Goal: Task Accomplishment & Management: Complete application form

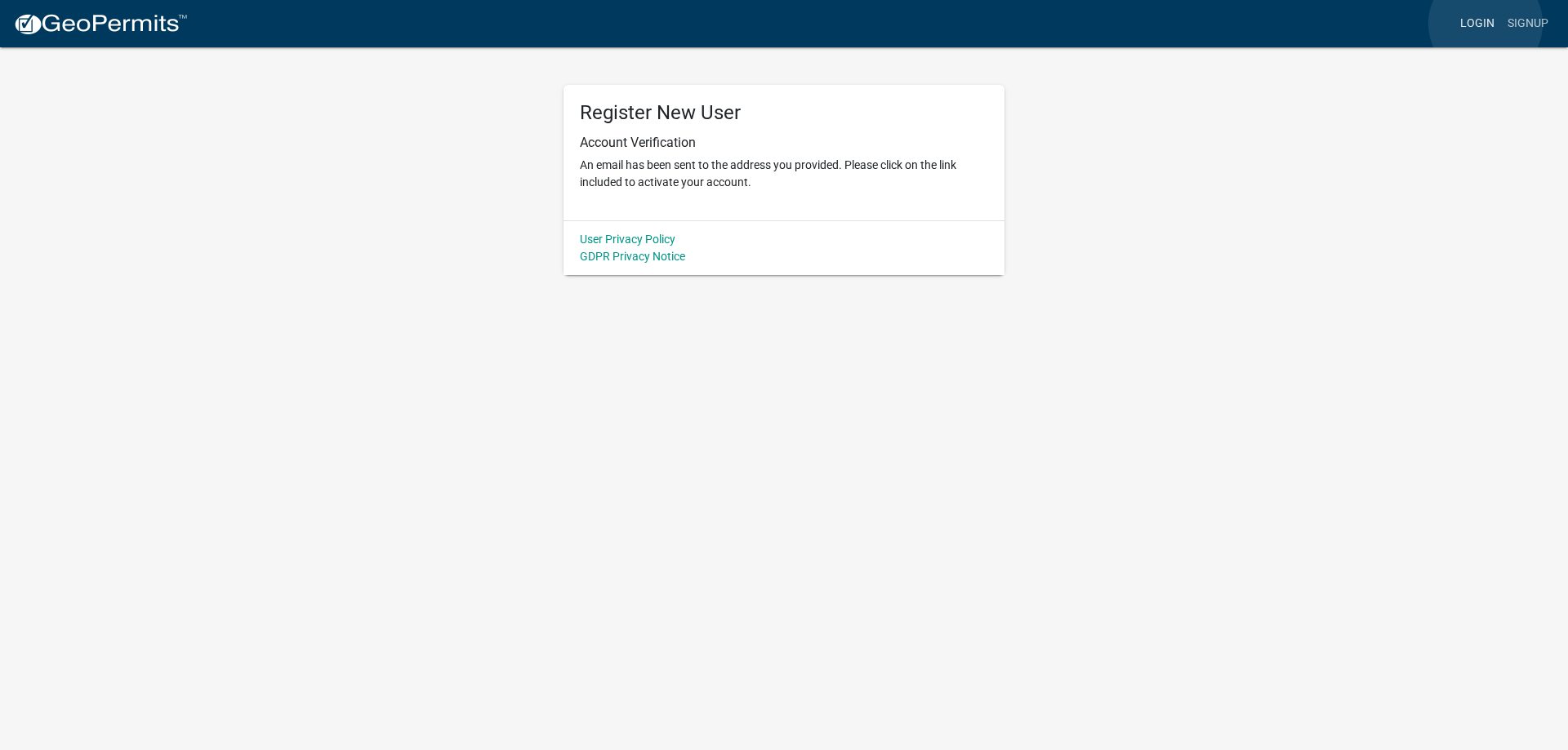
click at [1485, 24] on link "Login" at bounding box center [1477, 23] width 48 height 31
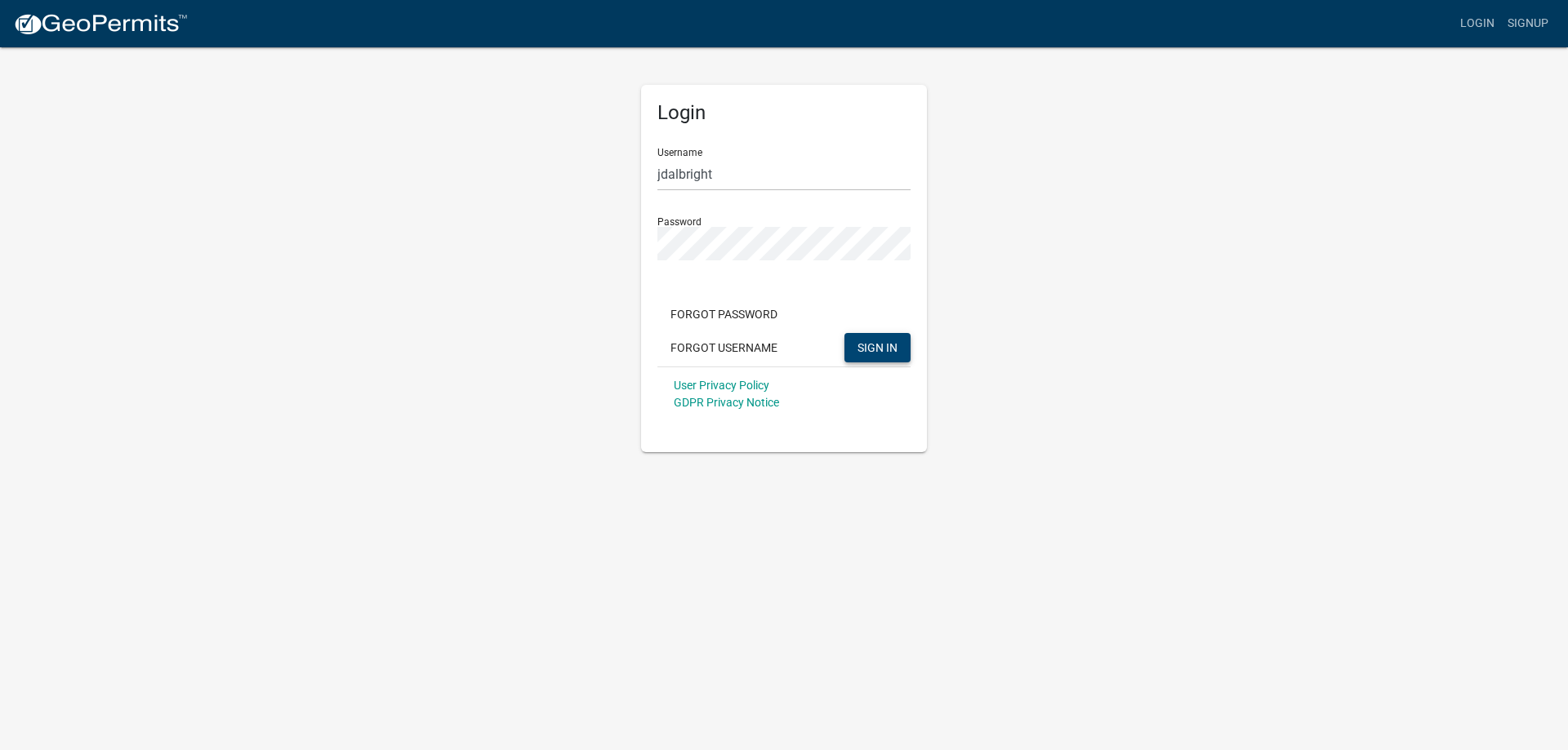
click at [891, 348] on span "SIGN IN" at bounding box center [877, 346] width 40 height 13
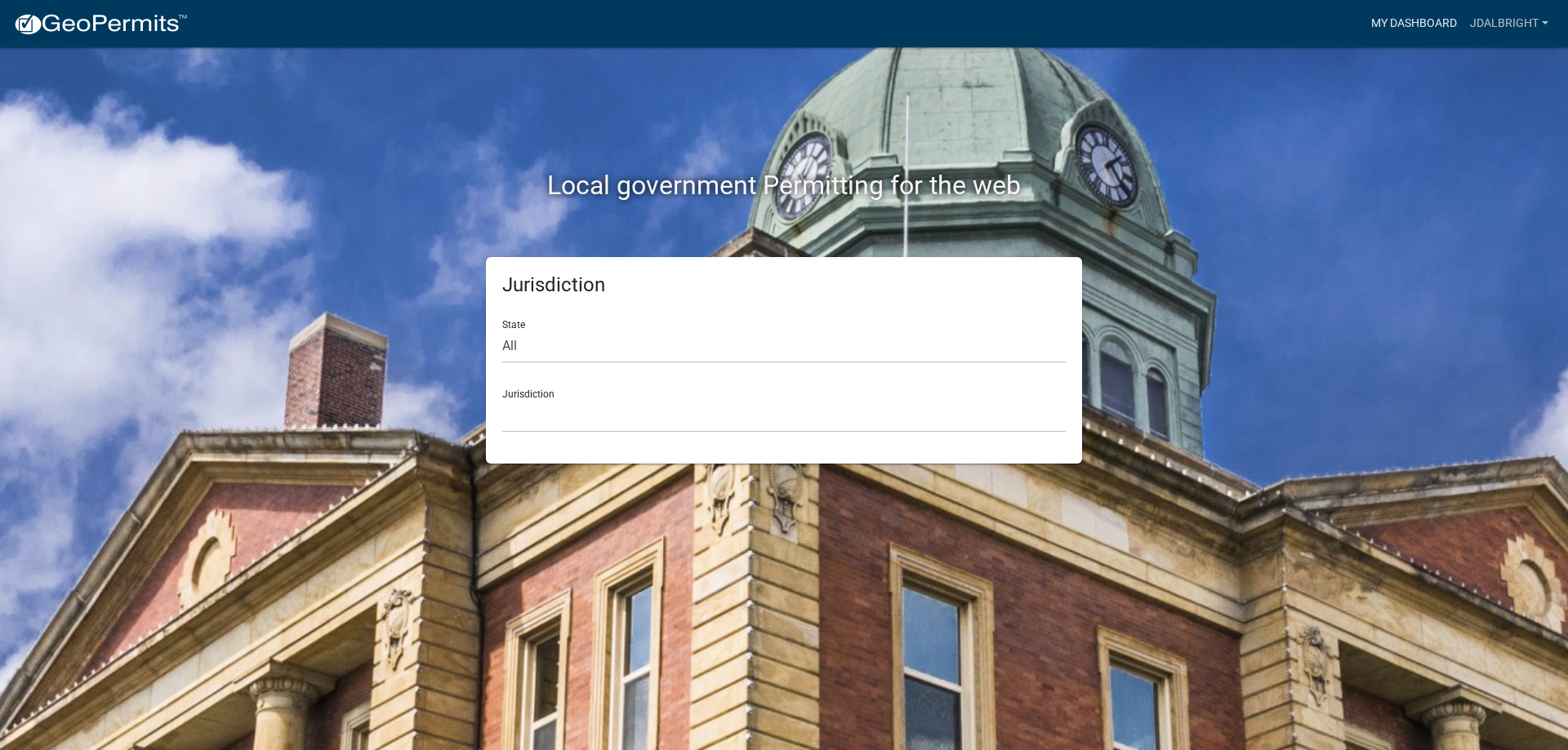
click at [1397, 23] on link "My Dashboard" at bounding box center [1414, 23] width 99 height 31
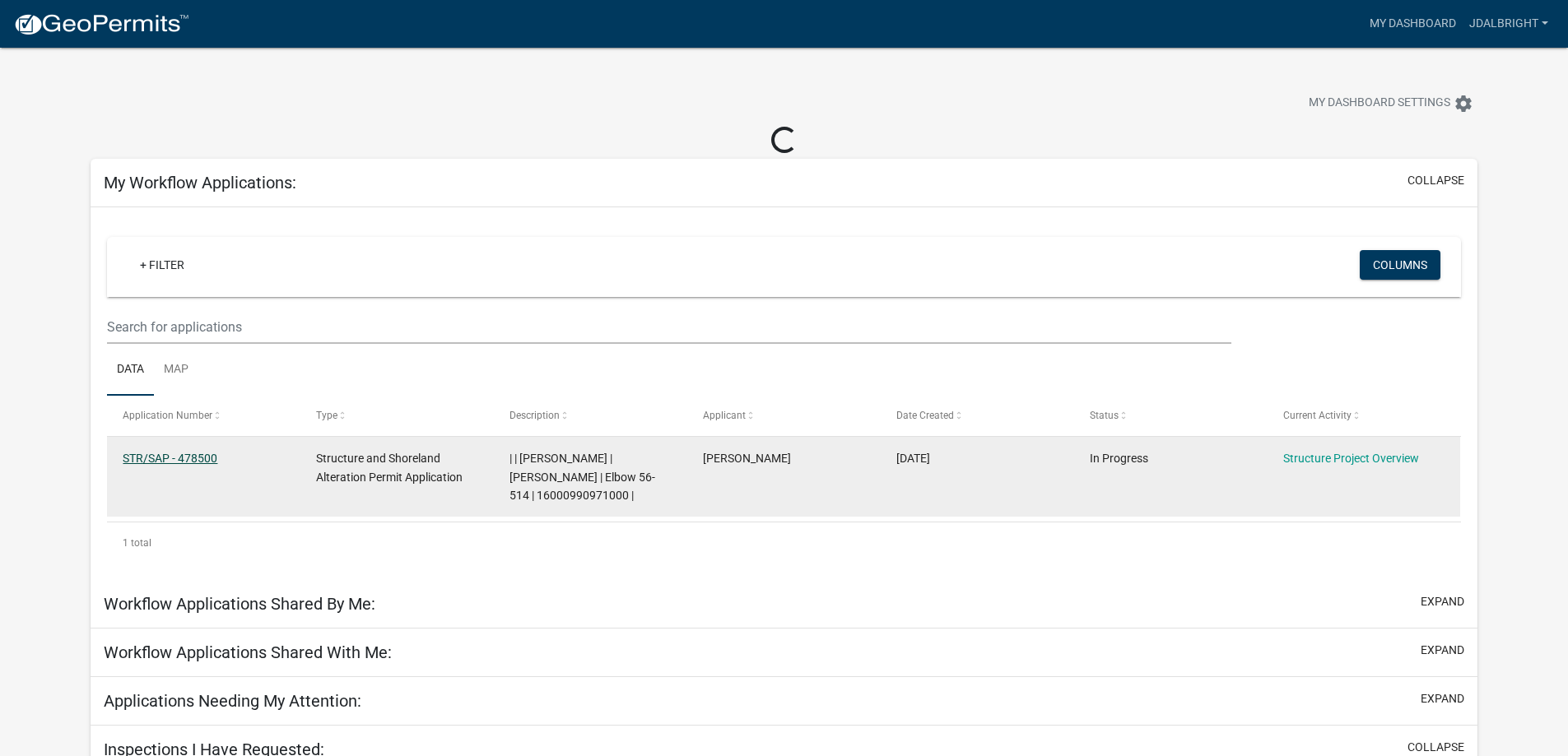
click at [194, 461] on link "STR/SAP - 478500" at bounding box center [170, 458] width 94 height 13
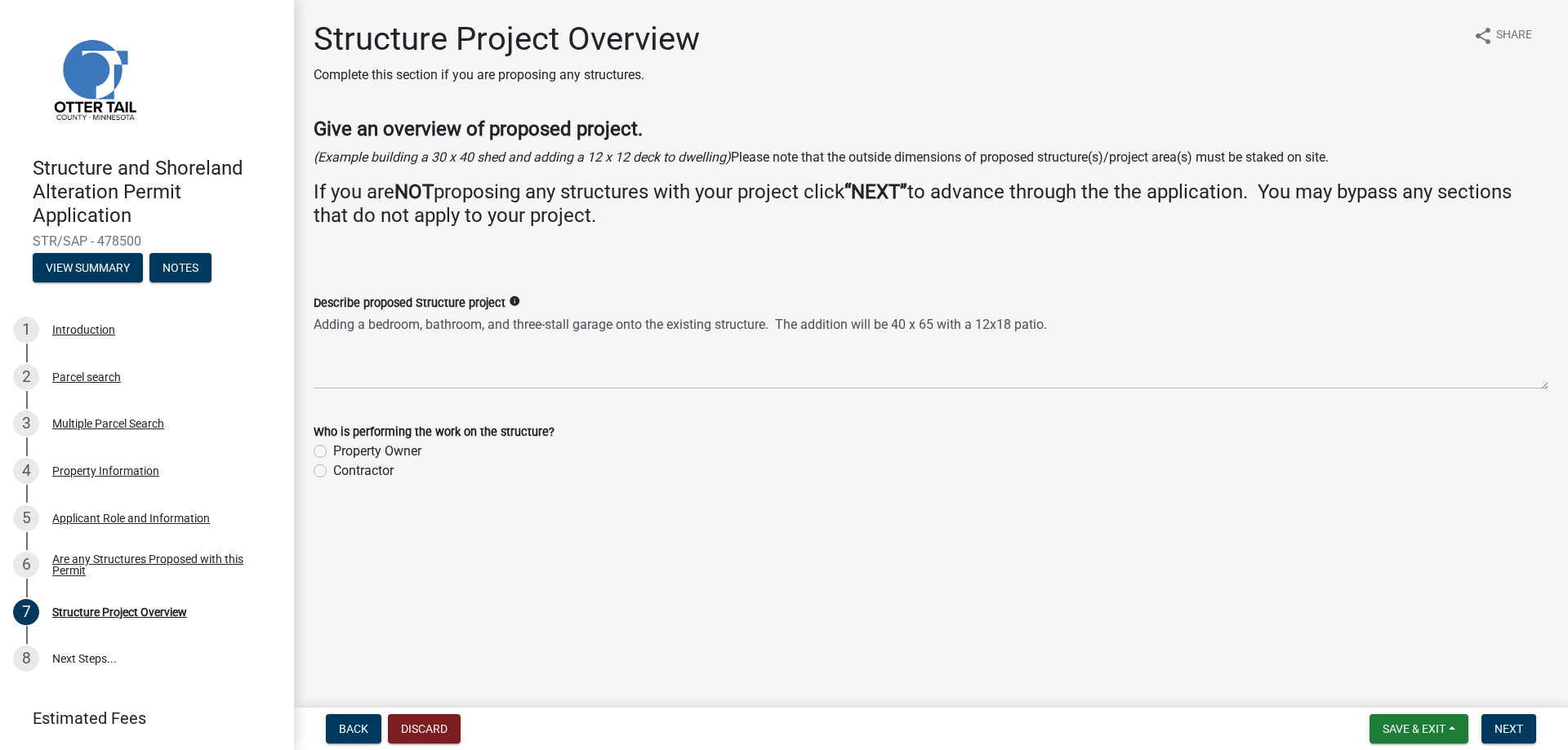
click at [333, 472] on label "Contractor" at bounding box center [363, 471] width 61 height 19
click at [333, 472] on input "Contractor" at bounding box center [339, 466] width 11 height 11
radio input "true"
click at [557, 312] on div "Describe proposed Structure project info" at bounding box center [931, 302] width 1235 height 19
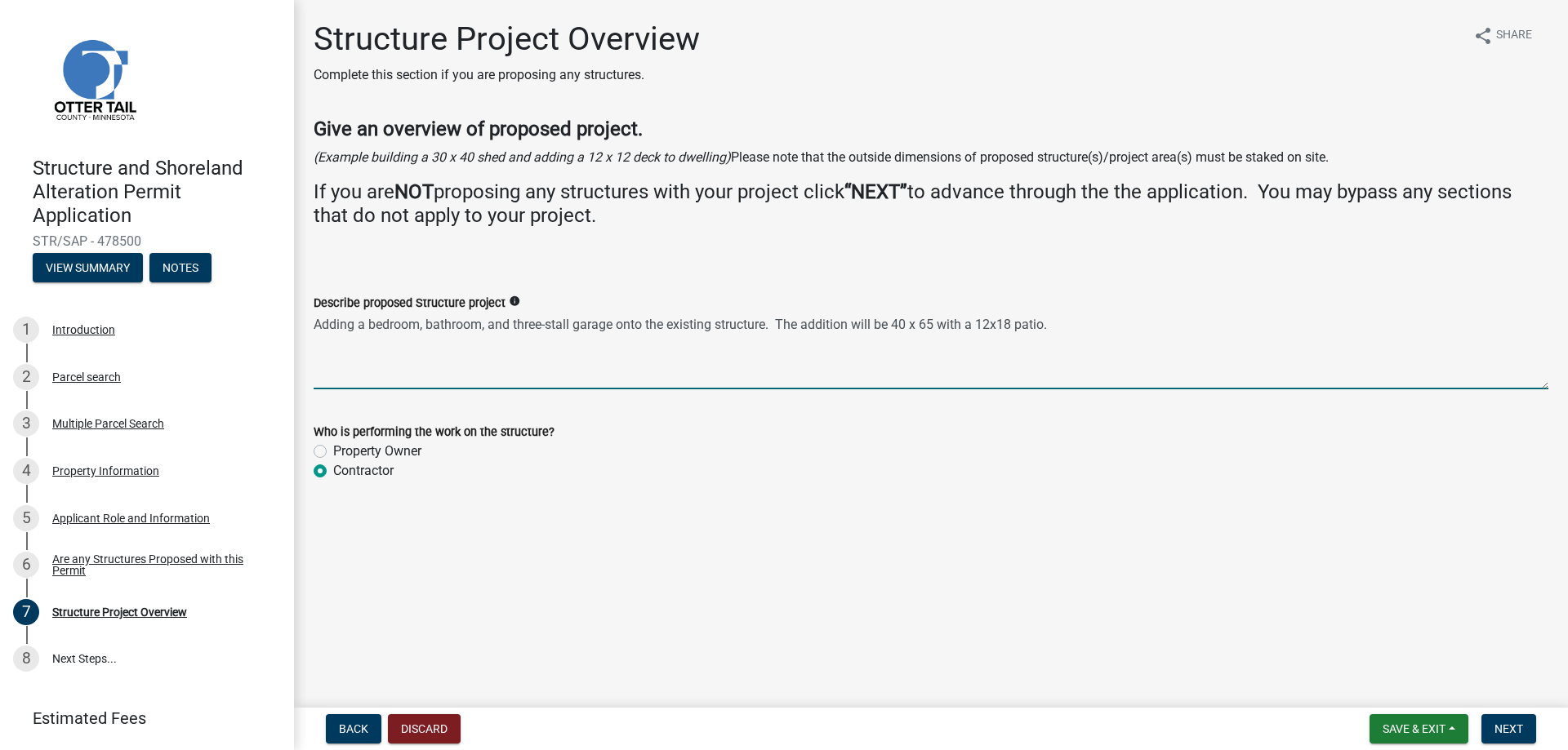
click at [823, 338] on textarea "Adding a bedroom, bathroom, and three-stall garage onto the existing structure.…" at bounding box center [931, 351] width 1235 height 77
click at [936, 323] on textarea "Adding a bedroom, bathroom, and three-stall garage onto the existing structure.…" at bounding box center [931, 351] width 1235 height 77
click at [1013, 323] on textarea "Adding a bedroom, bathroom, and three-stall garage onto the existing structure.…" at bounding box center [931, 351] width 1235 height 77
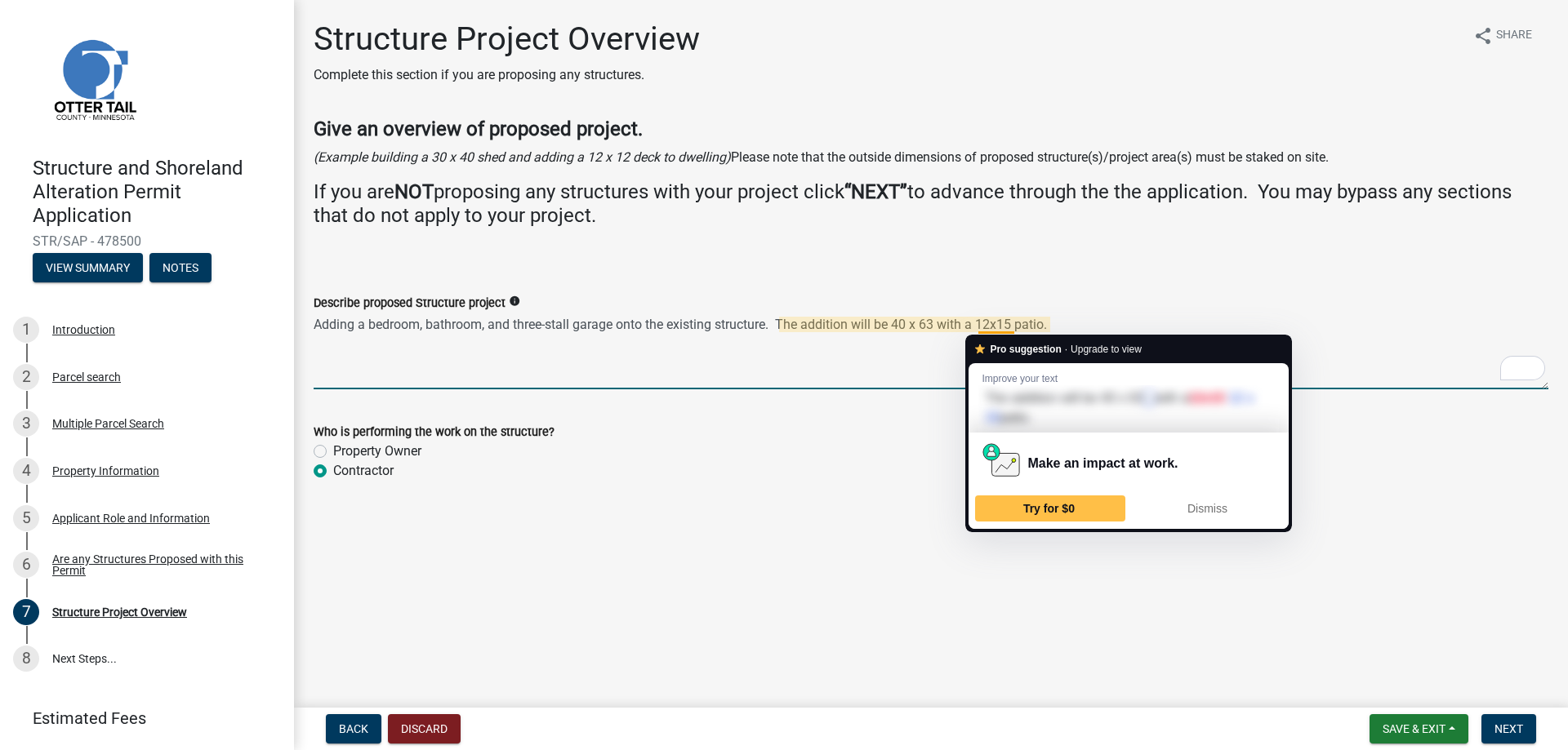
click at [993, 325] on textarea "Adding a bedroom, bathroom, and three-stall garage onto the existing structure.…" at bounding box center [931, 351] width 1235 height 77
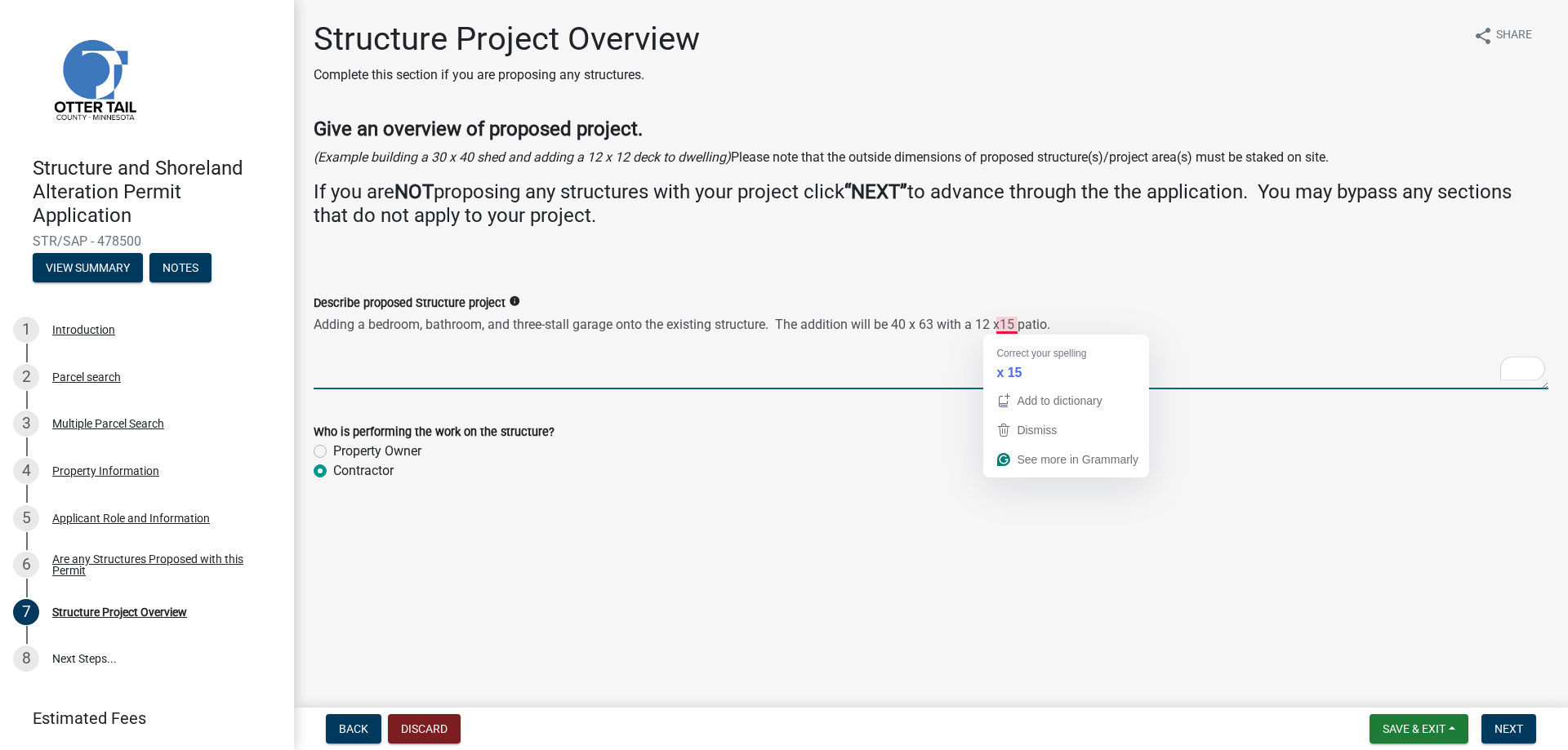
click at [1001, 323] on textarea "Adding a bedroom, bathroom, and three-stall garage onto the existing structure.…" at bounding box center [931, 351] width 1235 height 77
type textarea "Adding a bedroom, bathroom, and three-stall garage onto the existing structure.…"
click at [1505, 734] on span "Next" at bounding box center [1509, 729] width 28 height 13
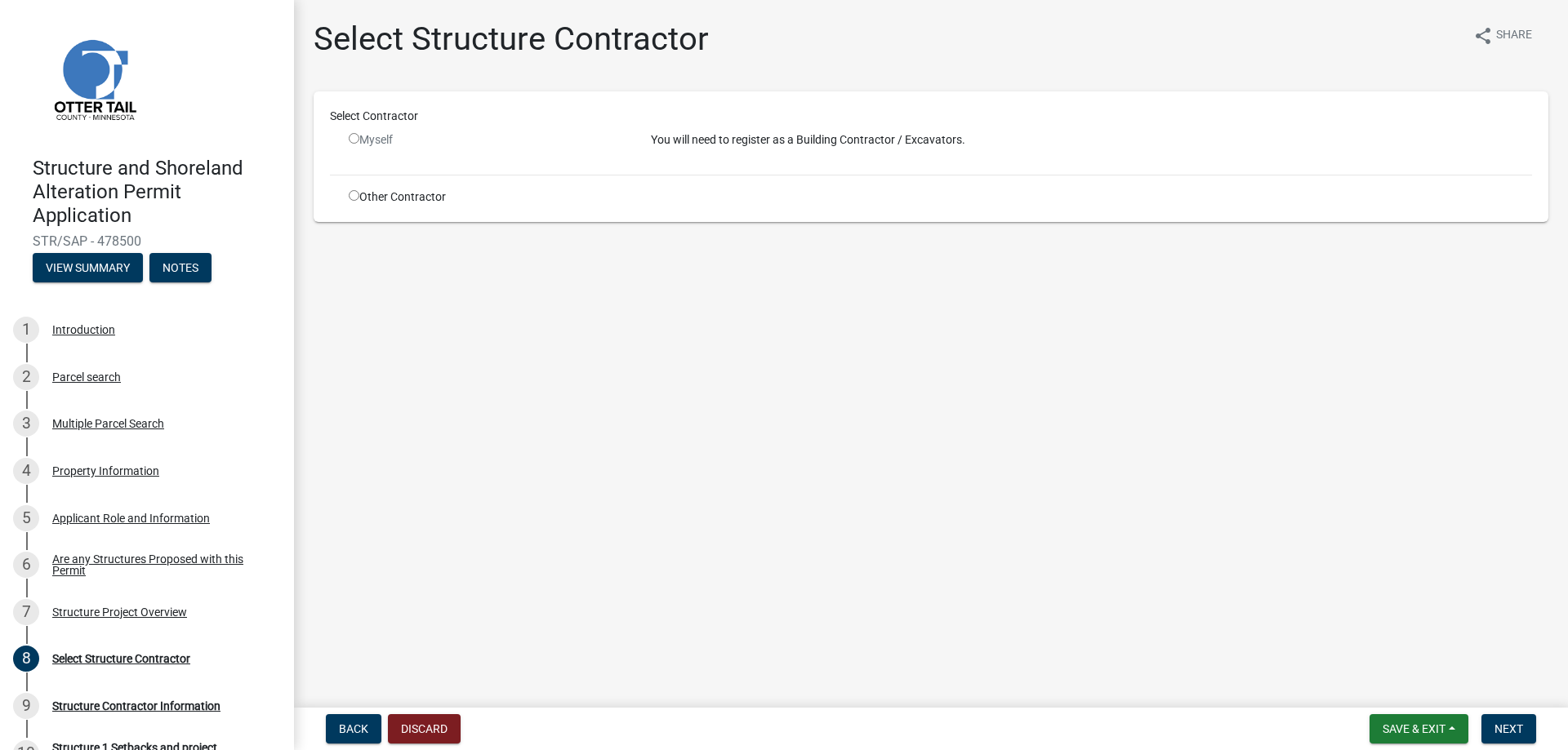
click at [355, 194] on input "radio" at bounding box center [354, 196] width 11 height 11
radio input "true"
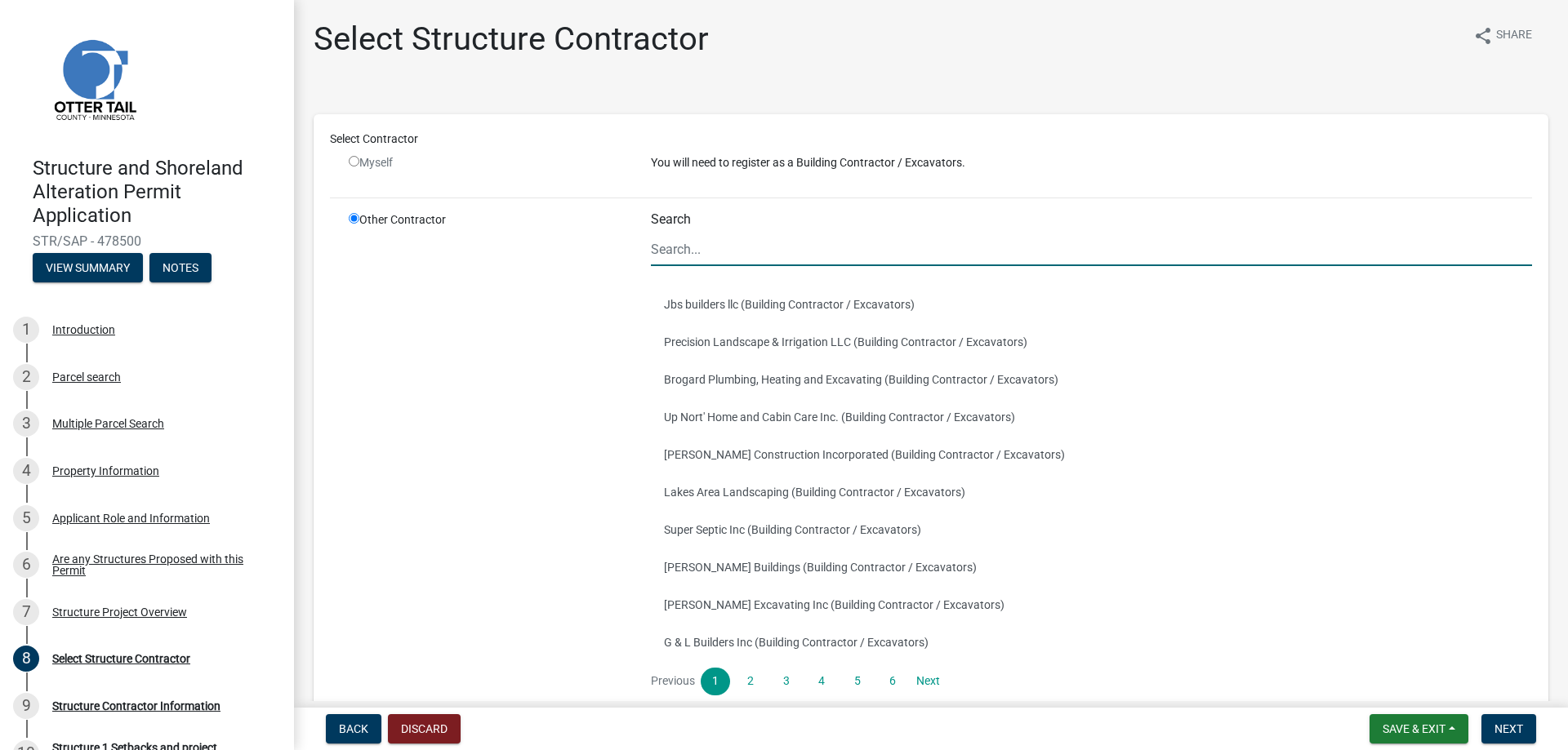
click at [701, 248] on input "Search" at bounding box center [1091, 249] width 881 height 33
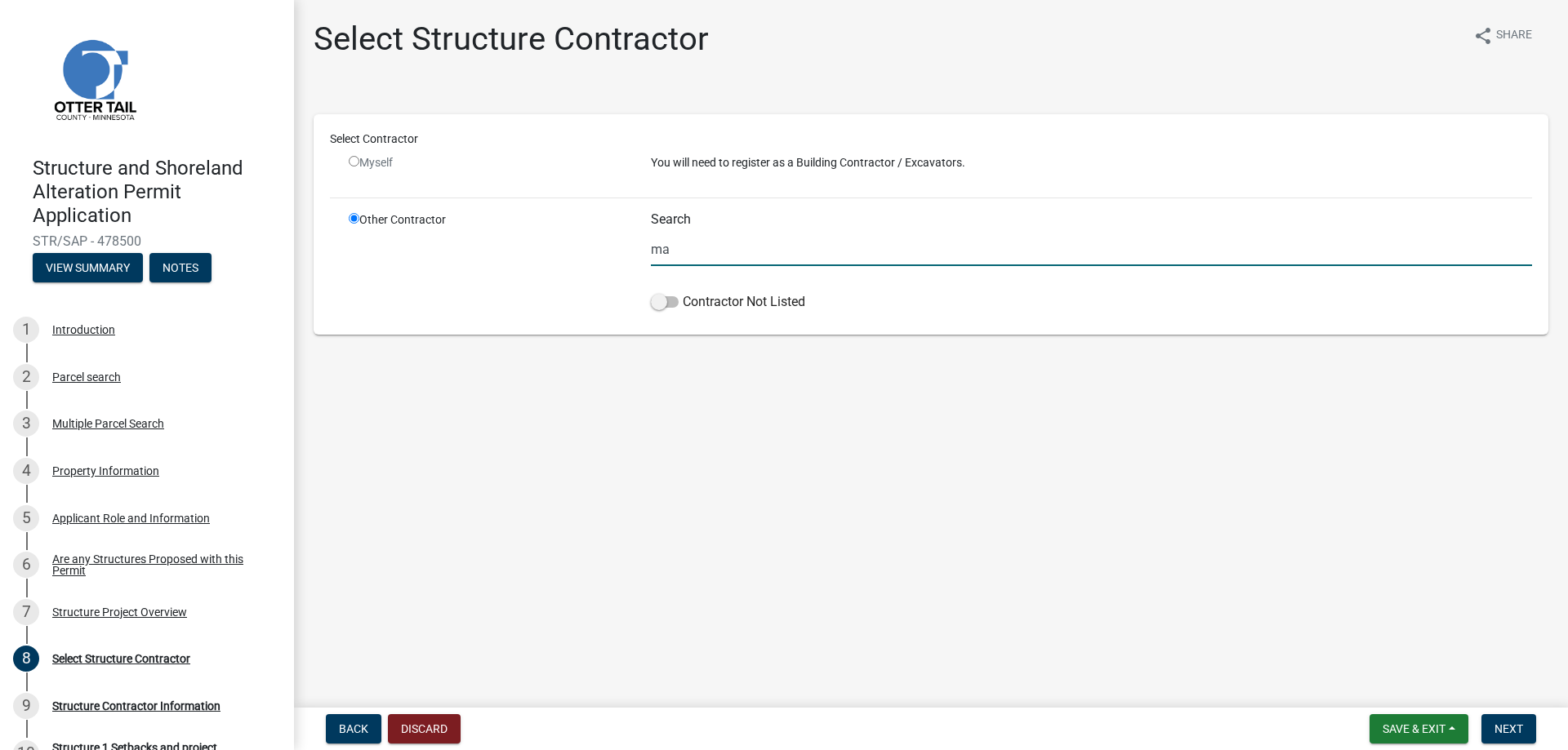
type input "m"
click at [671, 306] on span at bounding box center [664, 301] width 27 height 11
click at [683, 293] on input "Contractor Not Listed" at bounding box center [683, 293] width 0 height 0
click at [823, 250] on input "Alan" at bounding box center [1091, 249] width 881 height 33
type input "Alan Martinson"
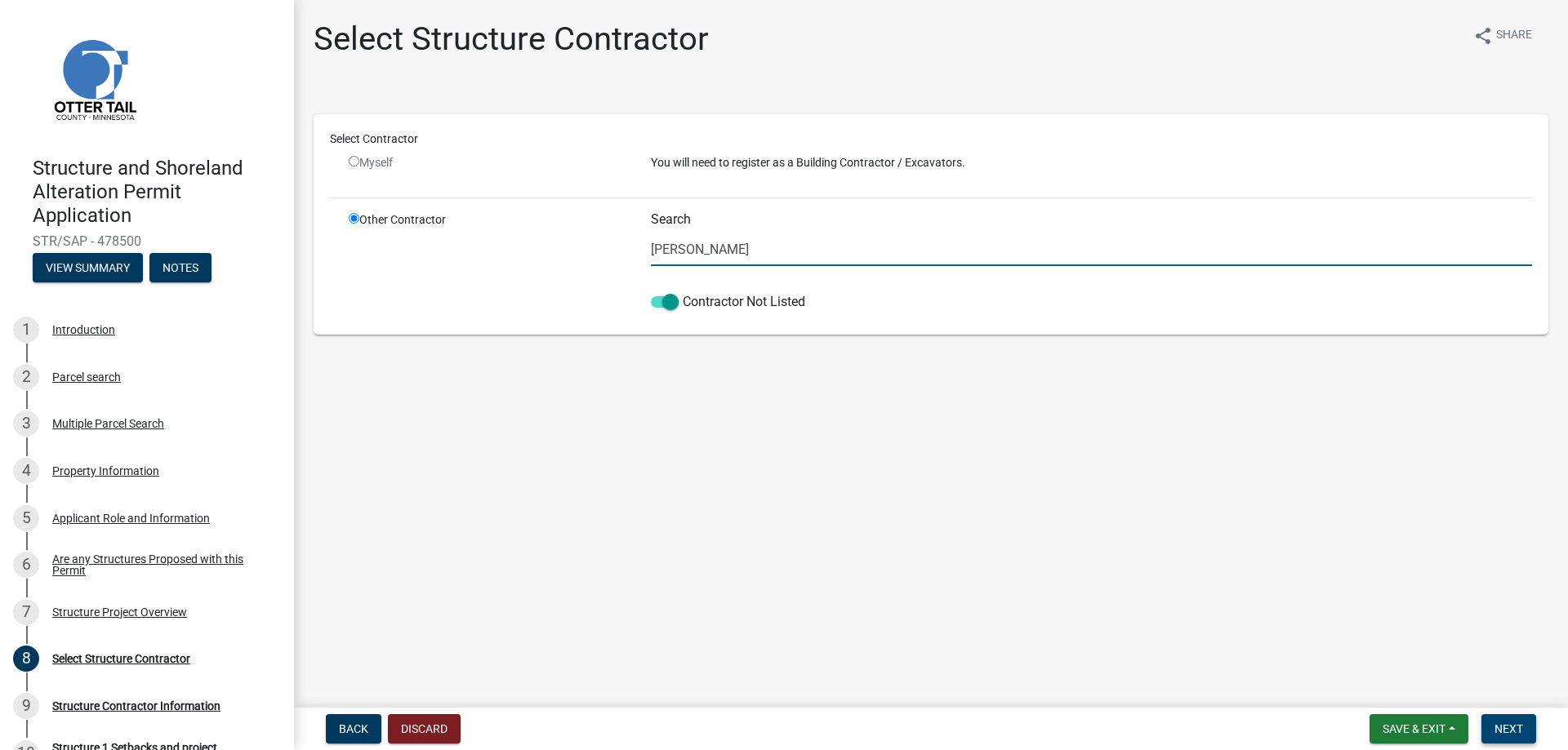
click at [1518, 728] on span "Next" at bounding box center [1509, 729] width 28 height 13
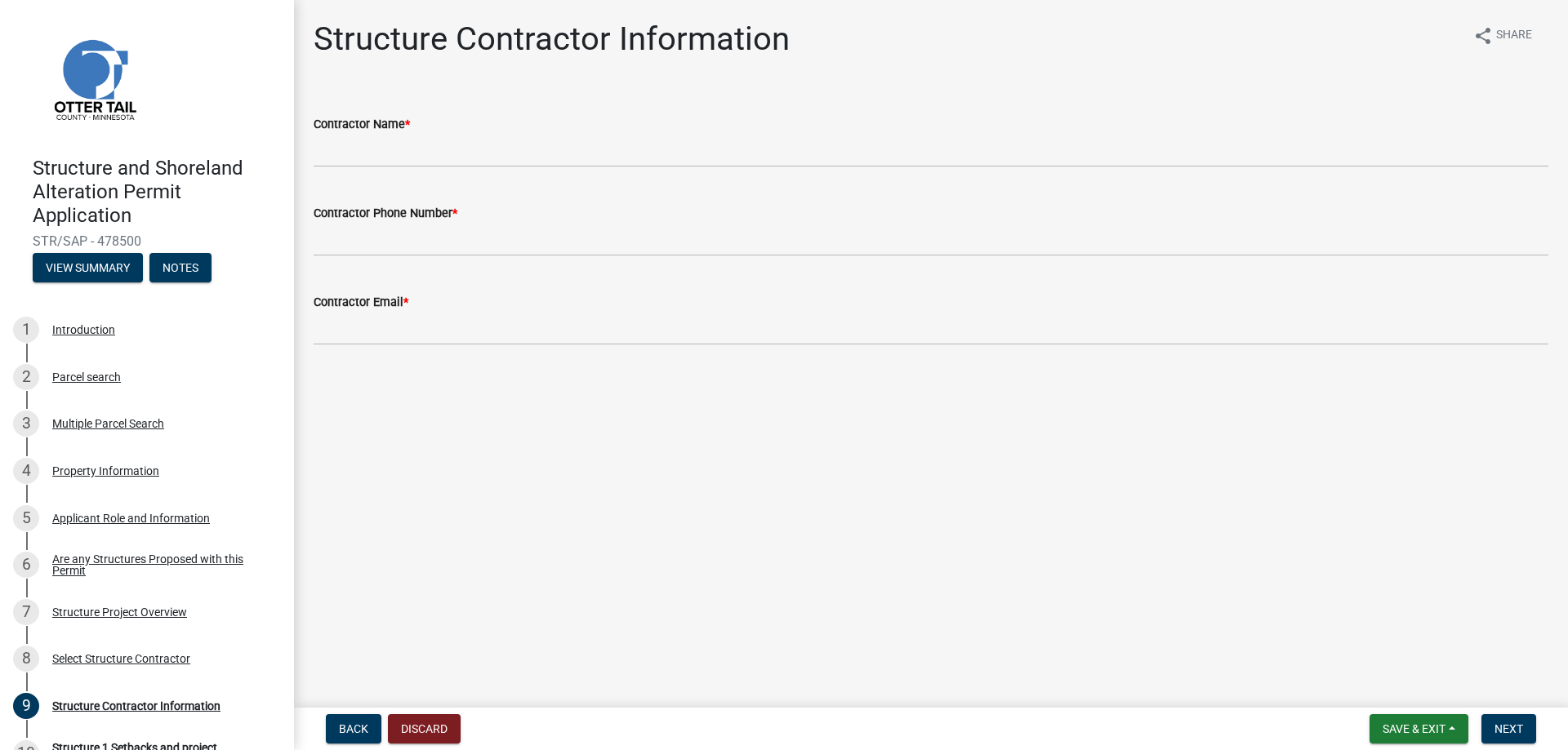
click at [599, 130] on div "Contractor Name *" at bounding box center [931, 124] width 1235 height 19
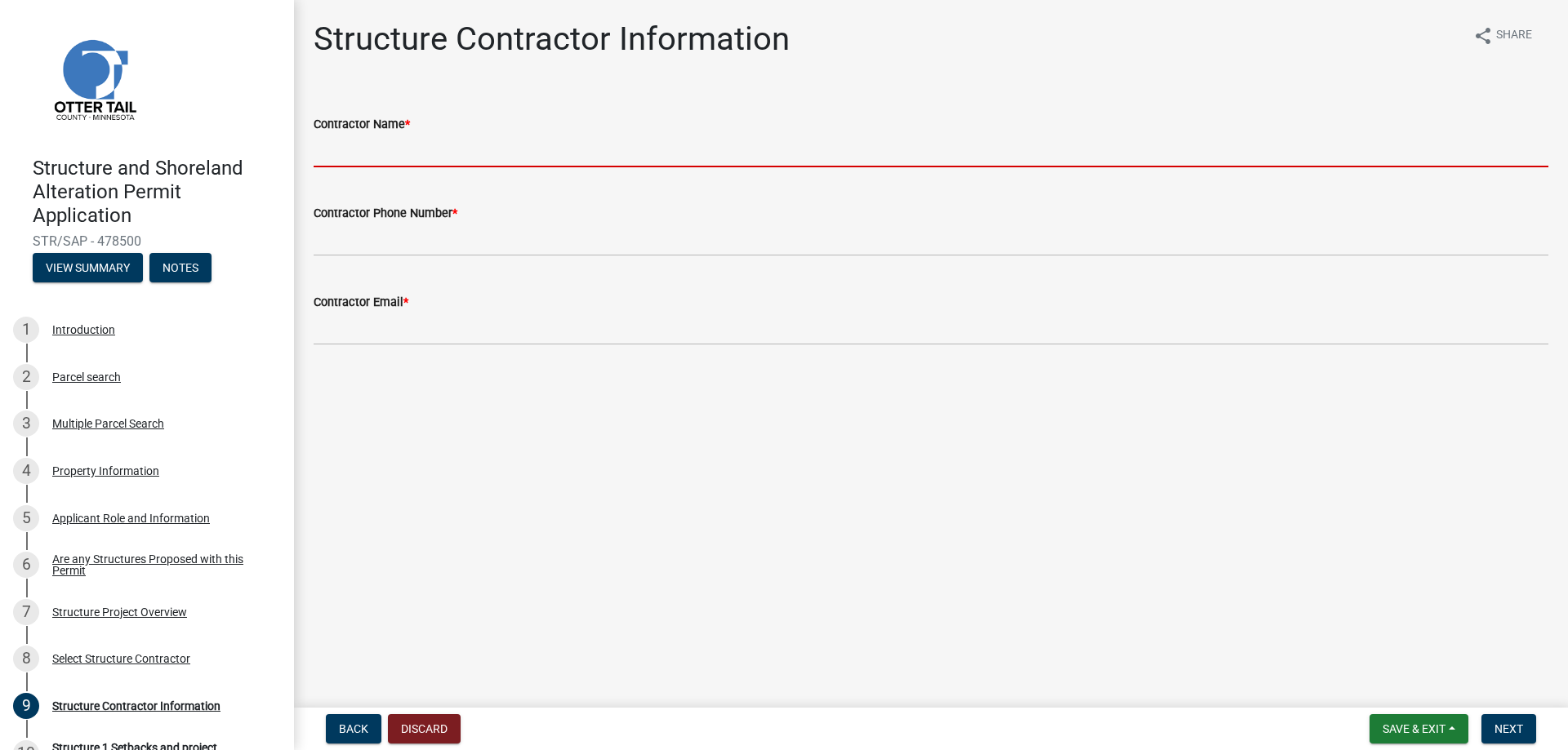
click at [563, 149] on input "Contractor Name *" at bounding box center [931, 151] width 1235 height 33
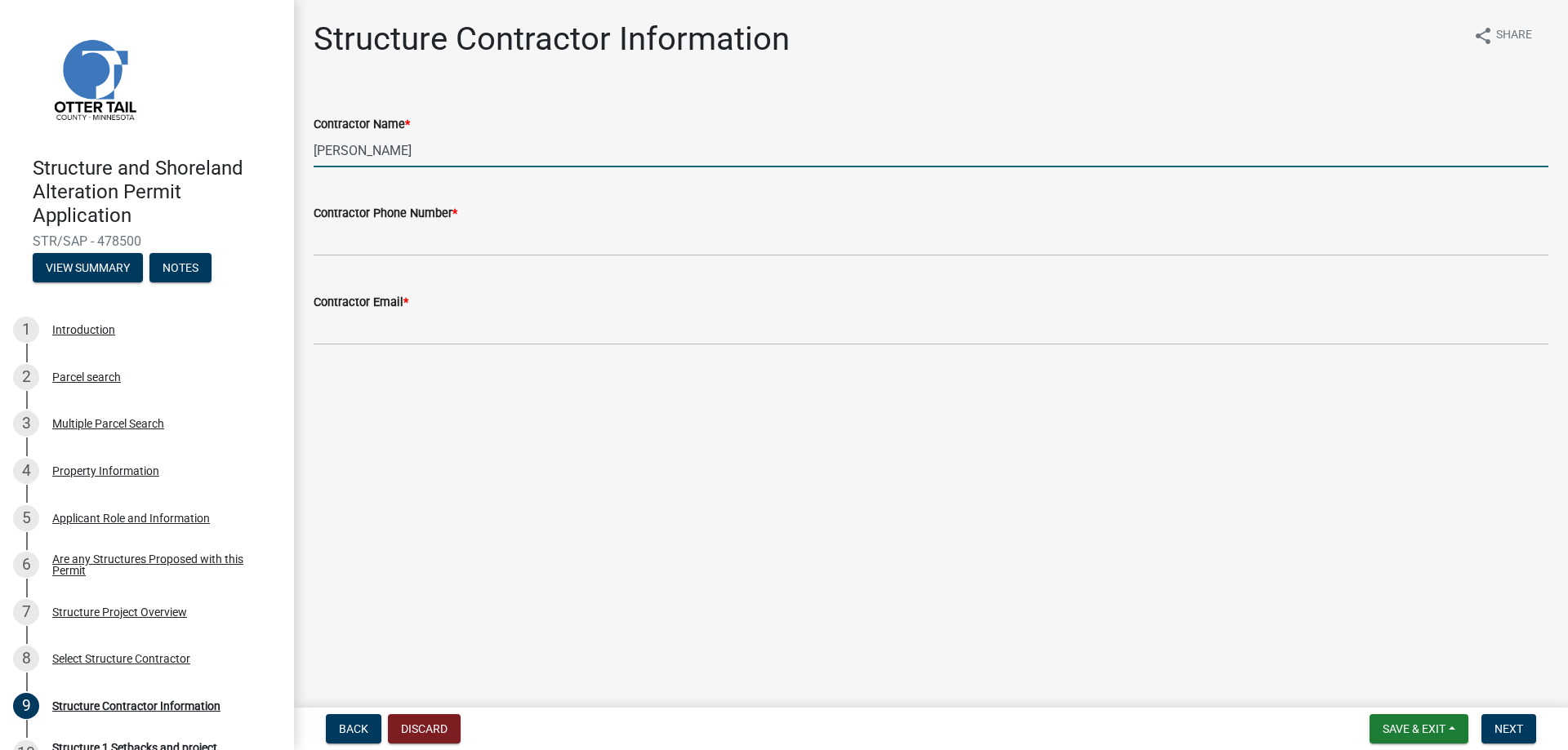
type input "Alan Martinson"
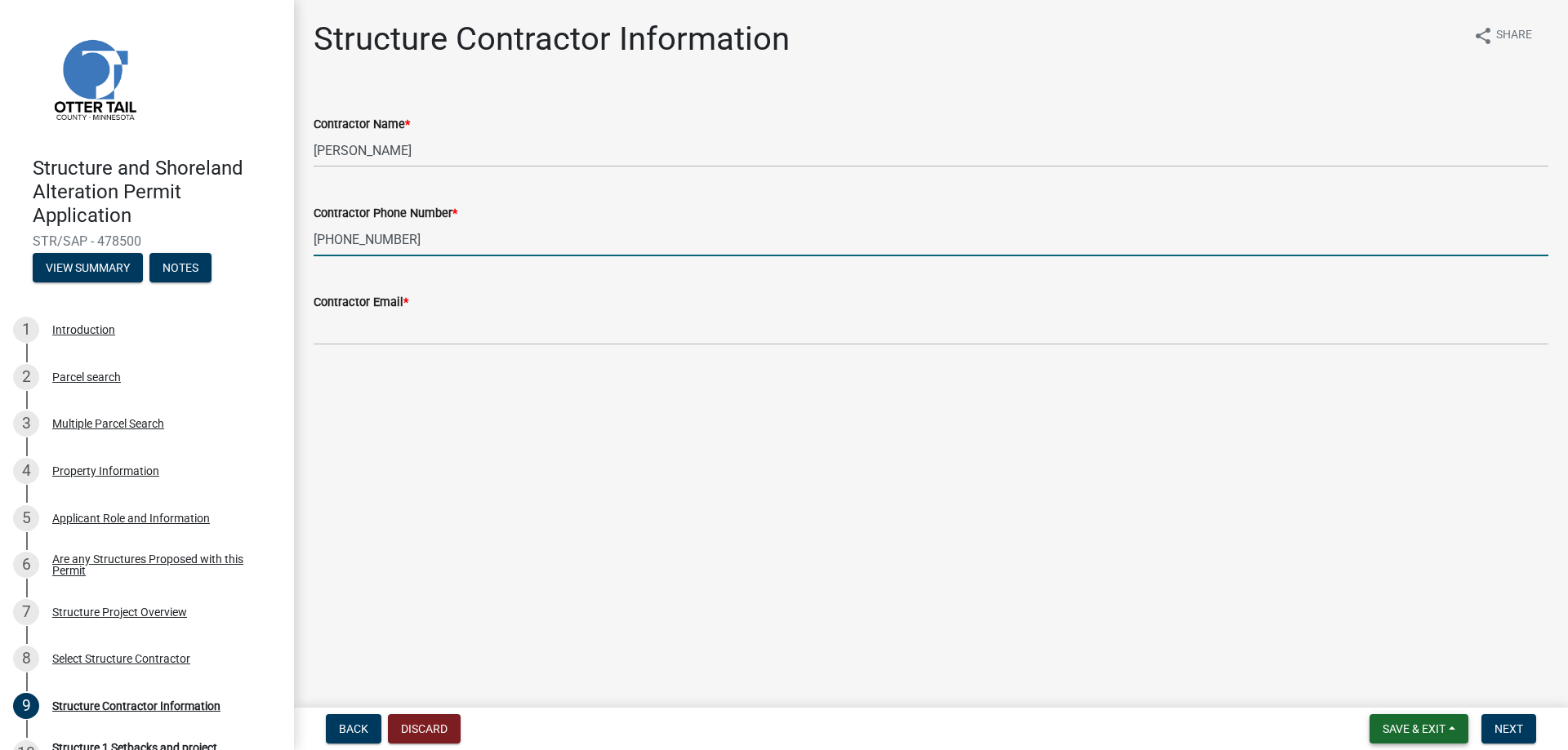
type input "218-530-0290"
click at [1422, 732] on span "Save & Exit" at bounding box center [1414, 729] width 63 height 13
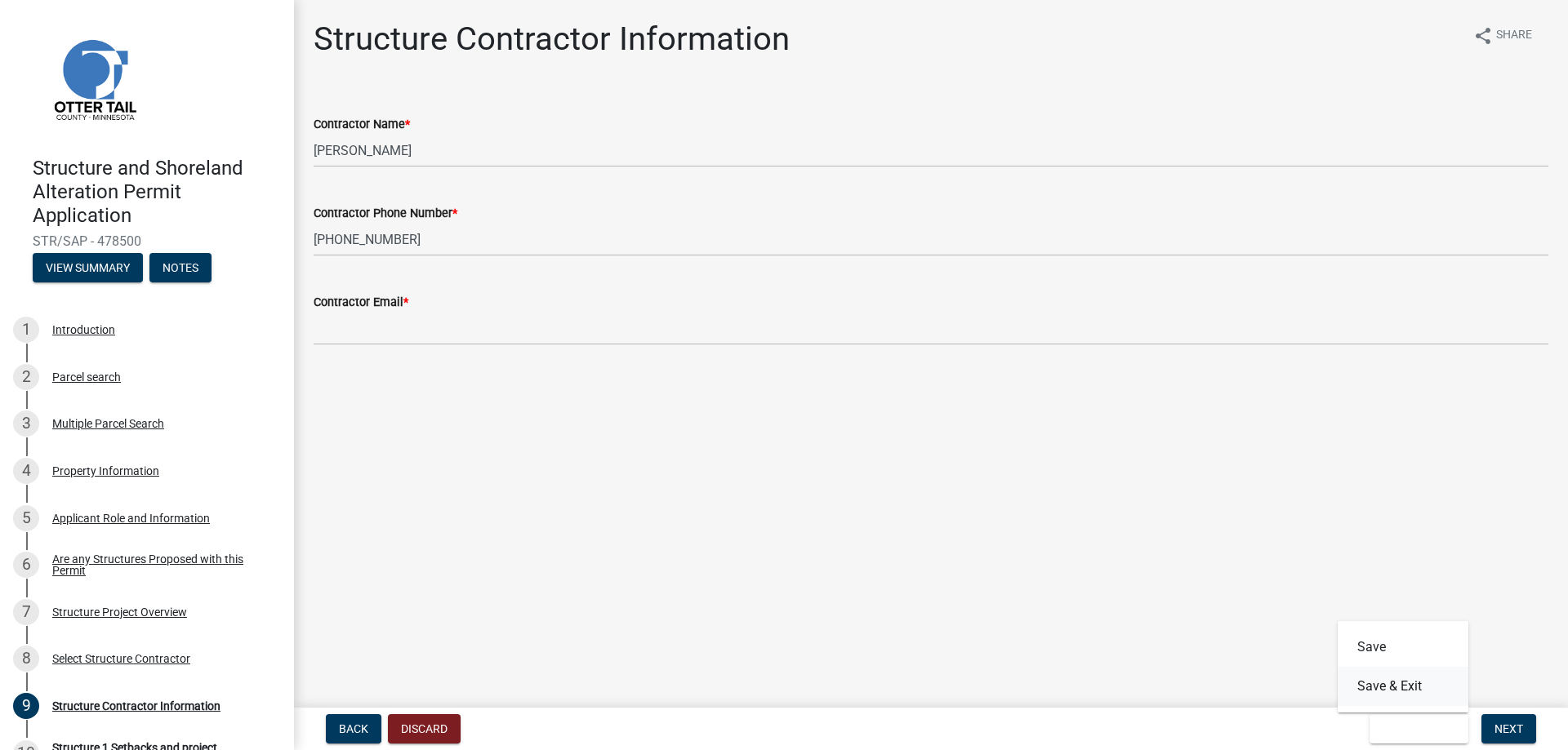
click at [1400, 683] on button "Save & Exit" at bounding box center [1403, 687] width 131 height 39
